Goal: Task Accomplishment & Management: Complete application form

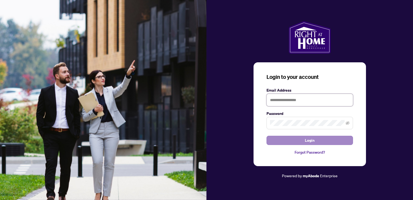
type input "**********"
click at [310, 142] on span "Login" at bounding box center [310, 140] width 10 height 9
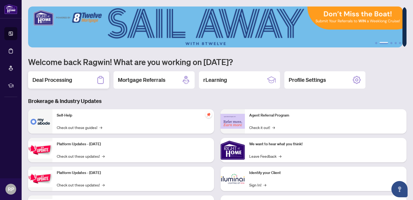
click at [81, 85] on div "Deal Processing" at bounding box center [68, 79] width 81 height 17
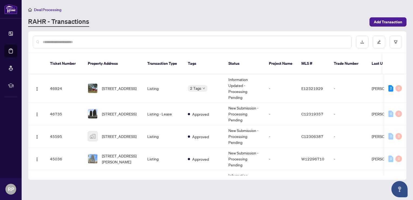
click at [175, 43] on input "text" at bounding box center [195, 42] width 304 height 6
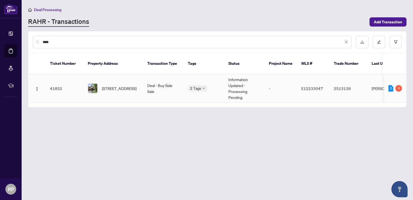
type input "****"
click at [121, 85] on span "[STREET_ADDRESS]" at bounding box center [119, 88] width 35 height 6
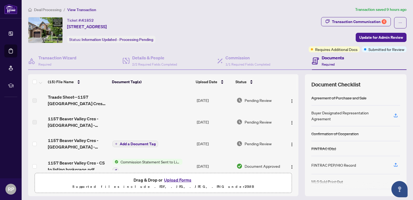
click at [34, 100] on label at bounding box center [34, 100] width 4 height 6
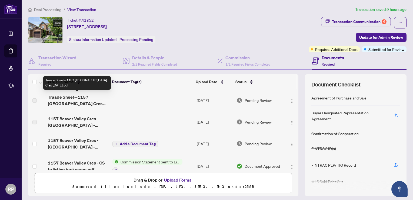
click at [76, 94] on span "Traade Sheet--1157 [GEOGRAPHIC_DATA] Cres [DATE].pdf" at bounding box center [78, 100] width 60 height 13
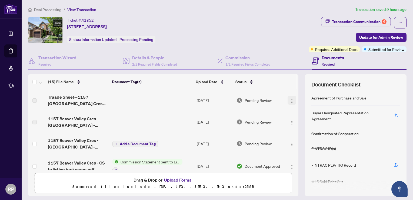
click at [289, 102] on button "button" at bounding box center [292, 100] width 9 height 9
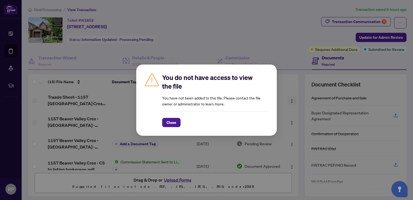
click at [289, 102] on div "You do not have access to view the file You have not been added to this file. P…" at bounding box center [206, 100] width 413 height 200
click at [173, 126] on span "Close" at bounding box center [172, 122] width 10 height 9
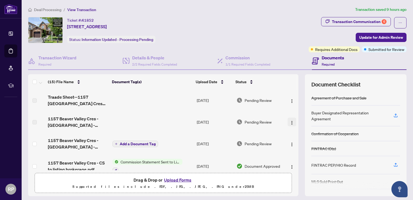
click at [290, 120] on img "button" at bounding box center [292, 122] width 4 height 4
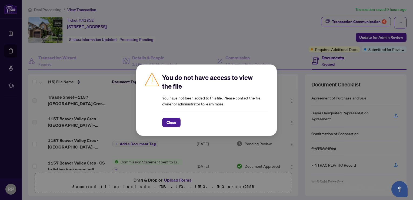
click at [173, 127] on div "You do not have access to view the file You have not been added to this file. P…" at bounding box center [206, 99] width 141 height 71
click at [167, 120] on span "Close" at bounding box center [172, 122] width 10 height 9
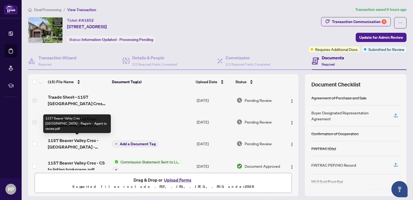
click at [79, 145] on span "1157 Beaver Valley Cres - [GEOGRAPHIC_DATA] - Ragwin - Agent to review.pdf" at bounding box center [78, 143] width 60 height 13
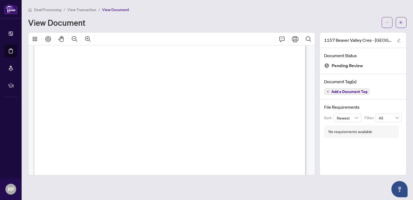
scroll to position [88, 0]
click at [386, 26] on button "button" at bounding box center [387, 22] width 11 height 11
click at [359, 35] on span "Download" at bounding box center [367, 34] width 41 height 6
click at [54, 9] on span "Deal Processing" at bounding box center [47, 9] width 27 height 5
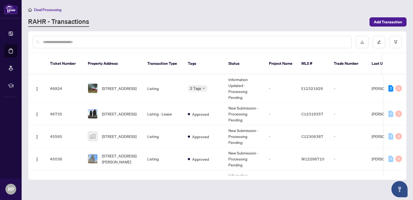
scroll to position [87, 0]
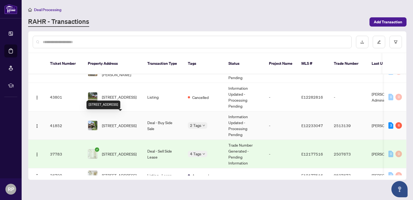
click at [106, 122] on span "[STREET_ADDRESS]" at bounding box center [119, 125] width 35 height 6
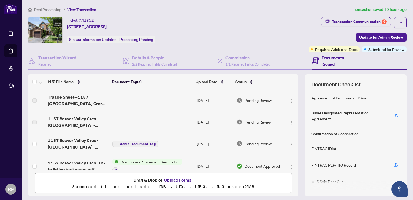
click at [181, 178] on button "Upload Forms" at bounding box center [178, 179] width 31 height 7
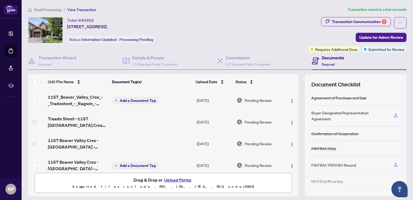
scroll to position [34, 0]
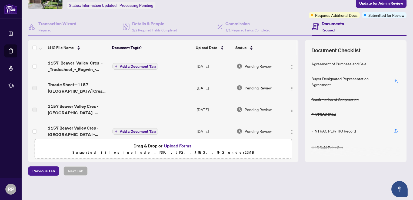
click at [126, 67] on span "Add a Document Tag" at bounding box center [138, 66] width 36 height 4
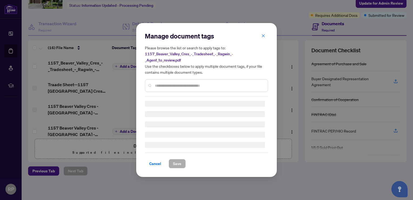
click at [169, 87] on div "Manage document tags Please browse the list or search to apply tags to: 1157_Be…" at bounding box center [206, 100] width 123 height 136
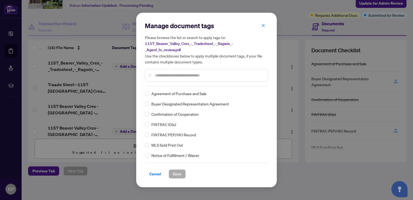
click at [175, 76] on input "text" at bounding box center [209, 75] width 109 height 6
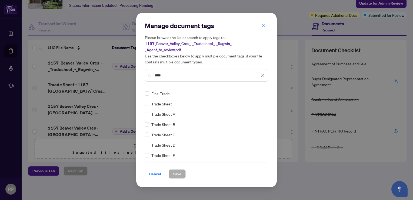
type input "****"
click at [178, 178] on div "Manage document tags Please browse the list or search to apply tags to: 1157_Be…" at bounding box center [206, 100] width 141 height 174
click at [178, 175] on span "Save" at bounding box center [177, 173] width 8 height 9
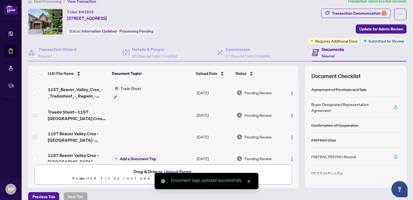
scroll to position [0, 0]
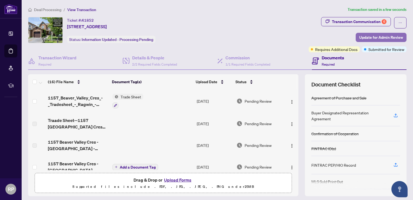
click at [376, 37] on span "Update for Admin Review" at bounding box center [381, 37] width 44 height 9
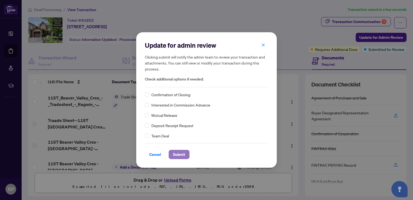
click at [178, 153] on span "Submit" at bounding box center [179, 154] width 12 height 9
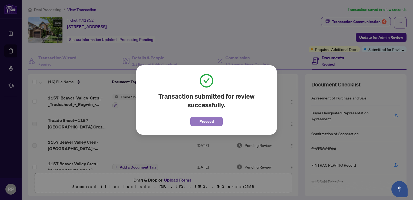
click at [199, 122] on button "Proceed" at bounding box center [206, 121] width 32 height 9
